Goal: Task Accomplishment & Management: Manage account settings

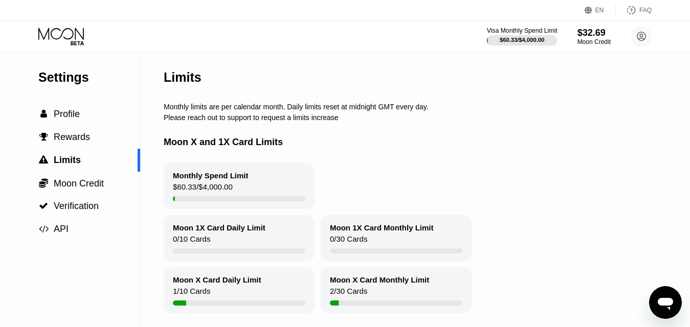
click at [511, 30] on div "Visa Monthly Spend Limit" at bounding box center [522, 30] width 71 height 7
click at [640, 33] on circle at bounding box center [641, 36] width 20 height 20
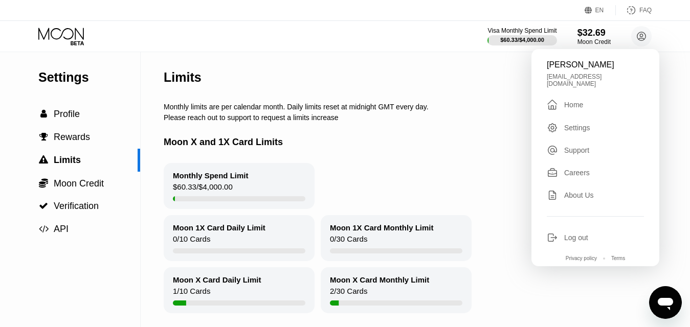
click at [570, 92] on div "Brynleigh Goodman brynleighgoodma215@gmail.com  Home Settings Support Careers …" at bounding box center [596, 157] width 128 height 217
click at [570, 101] on div "Home" at bounding box center [573, 105] width 19 height 8
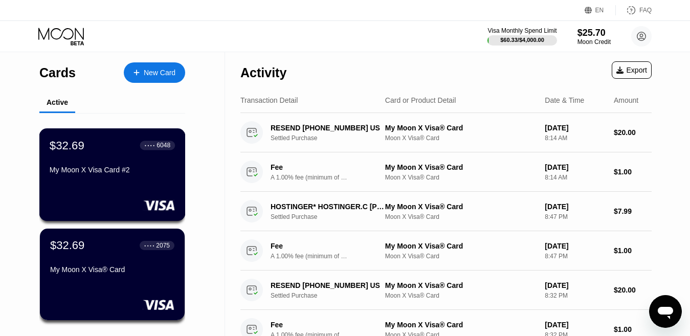
click at [99, 167] on div "$32.69 ● ● ● ● 6048 My Moon X Visa Card #2" at bounding box center [112, 158] width 125 height 39
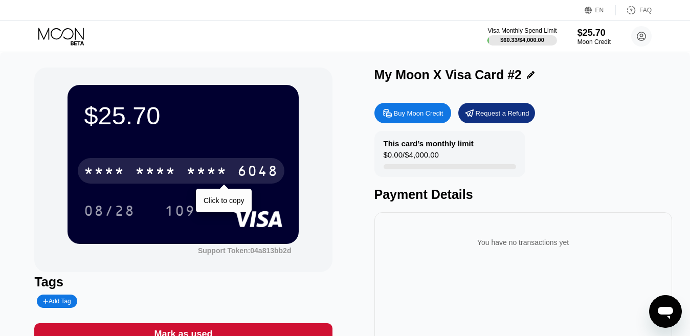
click at [236, 173] on div "* * * * * * * * * * * * 6048" at bounding box center [181, 171] width 207 height 26
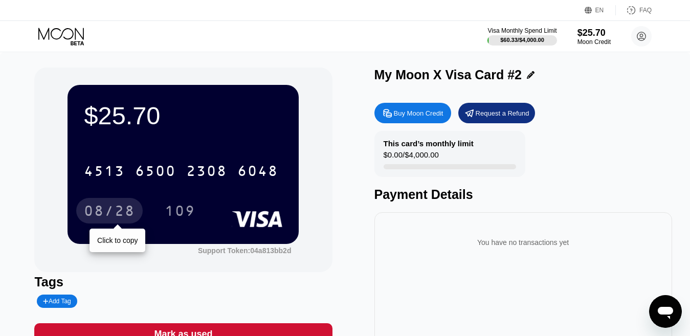
click at [118, 214] on div "08/28" at bounding box center [109, 212] width 51 height 16
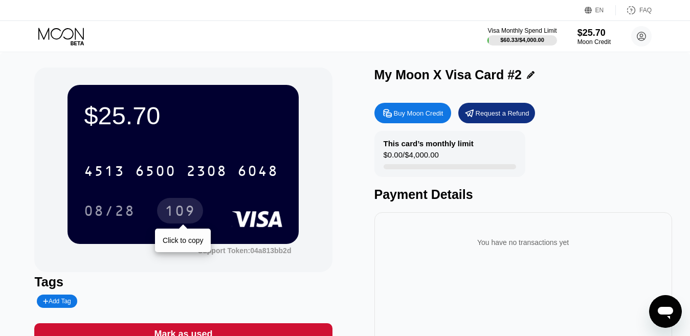
click at [191, 214] on div "109" at bounding box center [180, 212] width 31 height 16
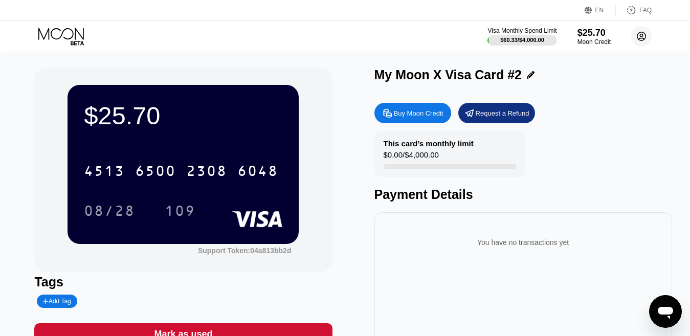
click at [640, 36] on icon at bounding box center [642, 37] width 6 height 6
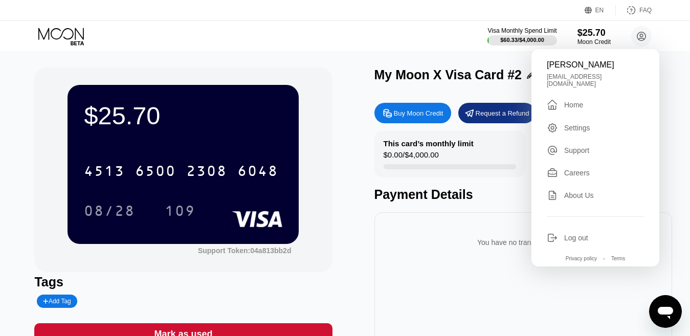
click at [565, 103] on div "Home" at bounding box center [573, 105] width 19 height 8
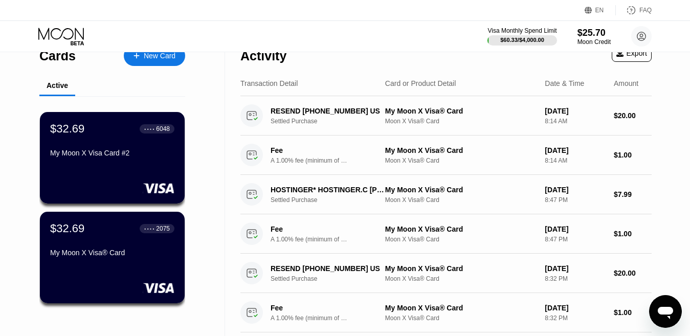
scroll to position [21, 0]
